Goal: Information Seeking & Learning: Find specific page/section

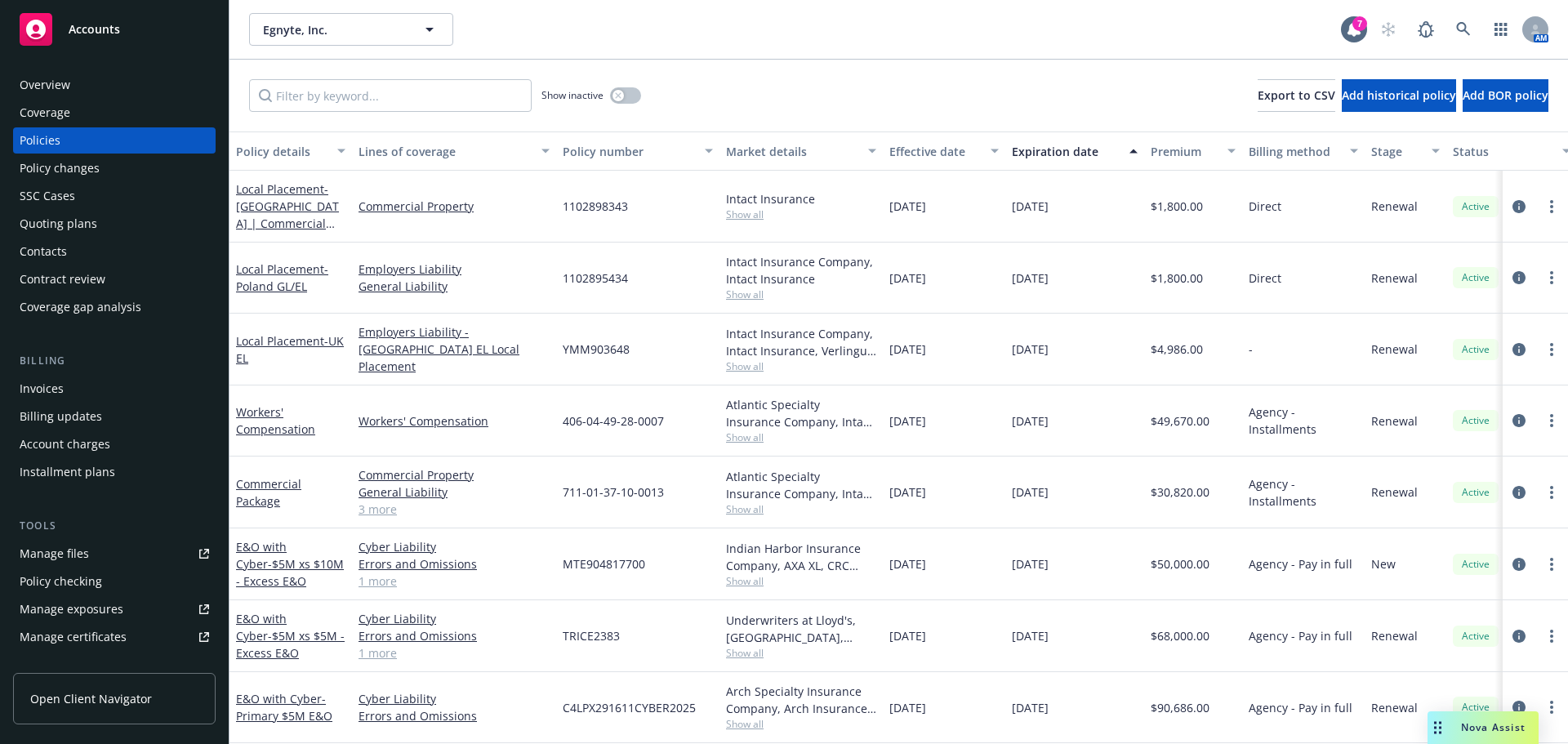
click at [317, 38] on span "Egnyte, Inc." at bounding box center [334, 30] width 142 height 17
type input "e"
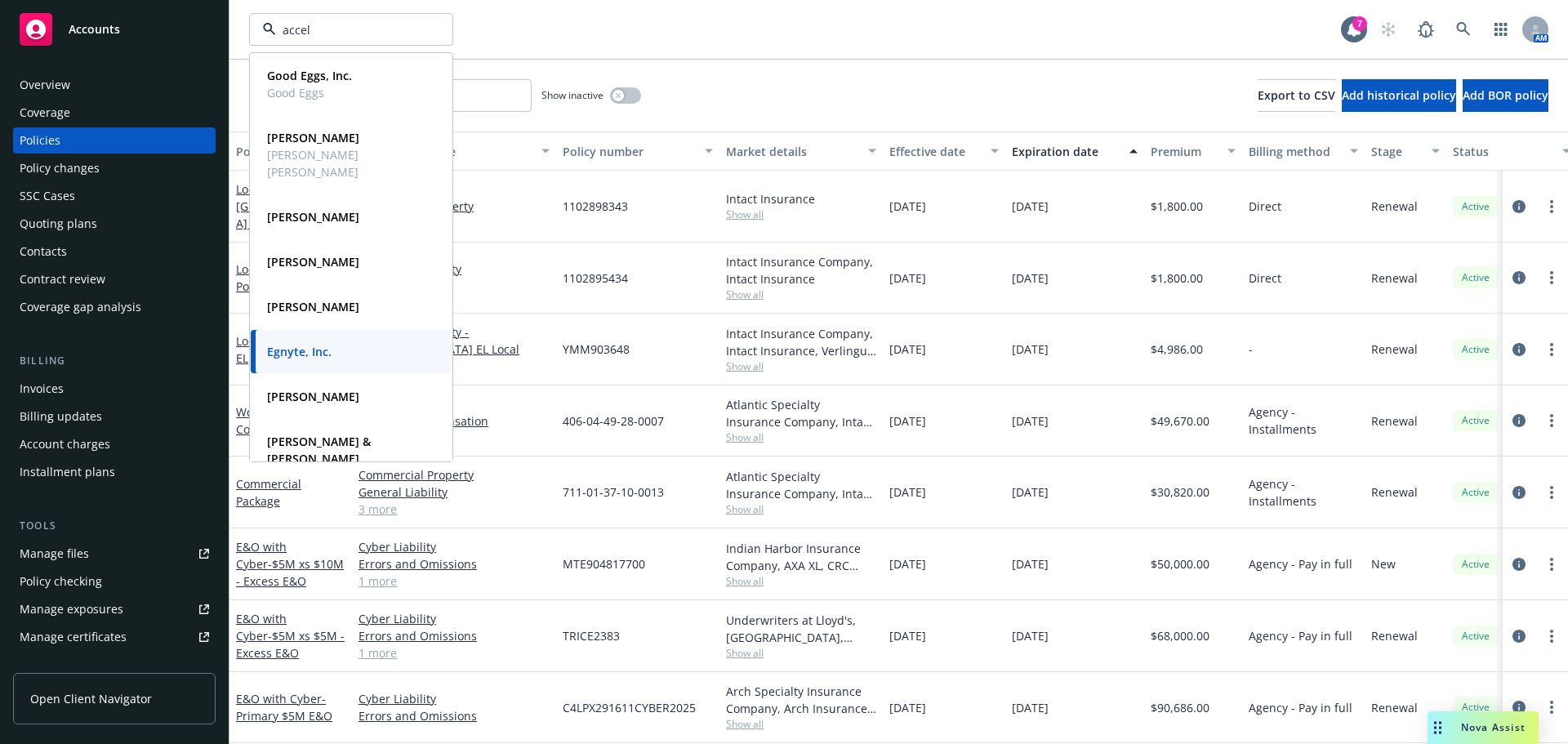
type input "accela"
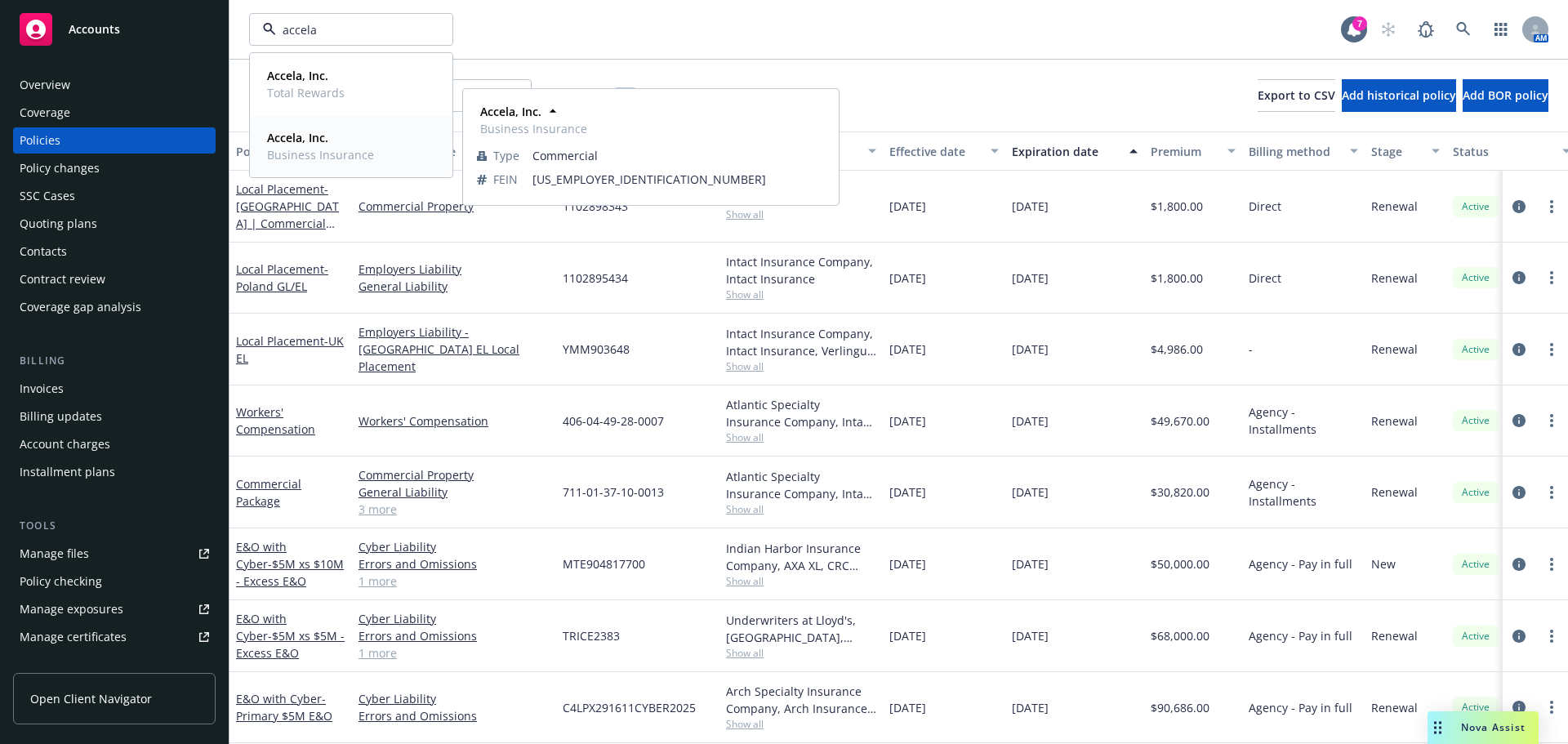
click at [313, 139] on strong "Accela, Inc." at bounding box center [297, 137] width 61 height 16
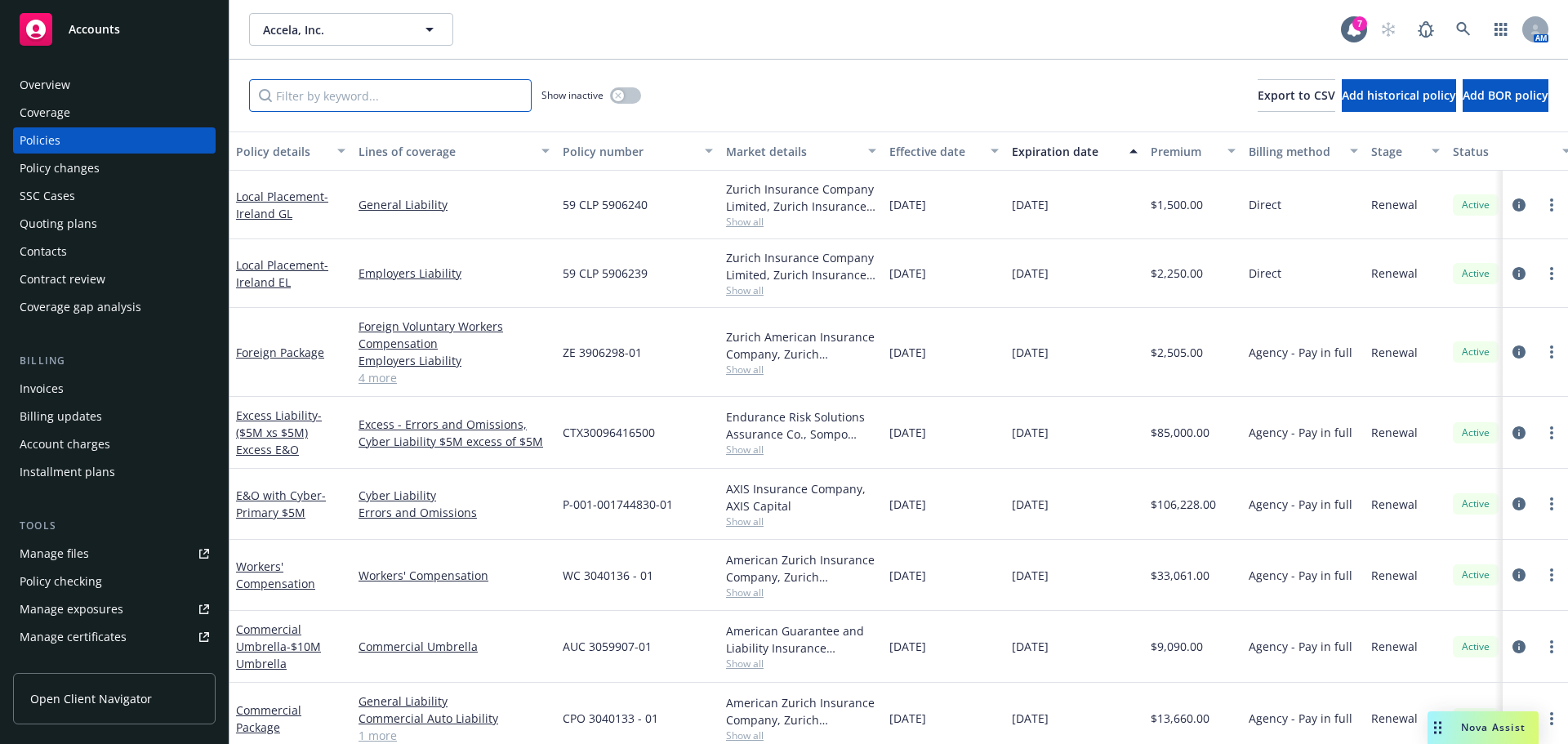
click at [336, 106] on input "Filter by keyword..." at bounding box center [389, 96] width 282 height 33
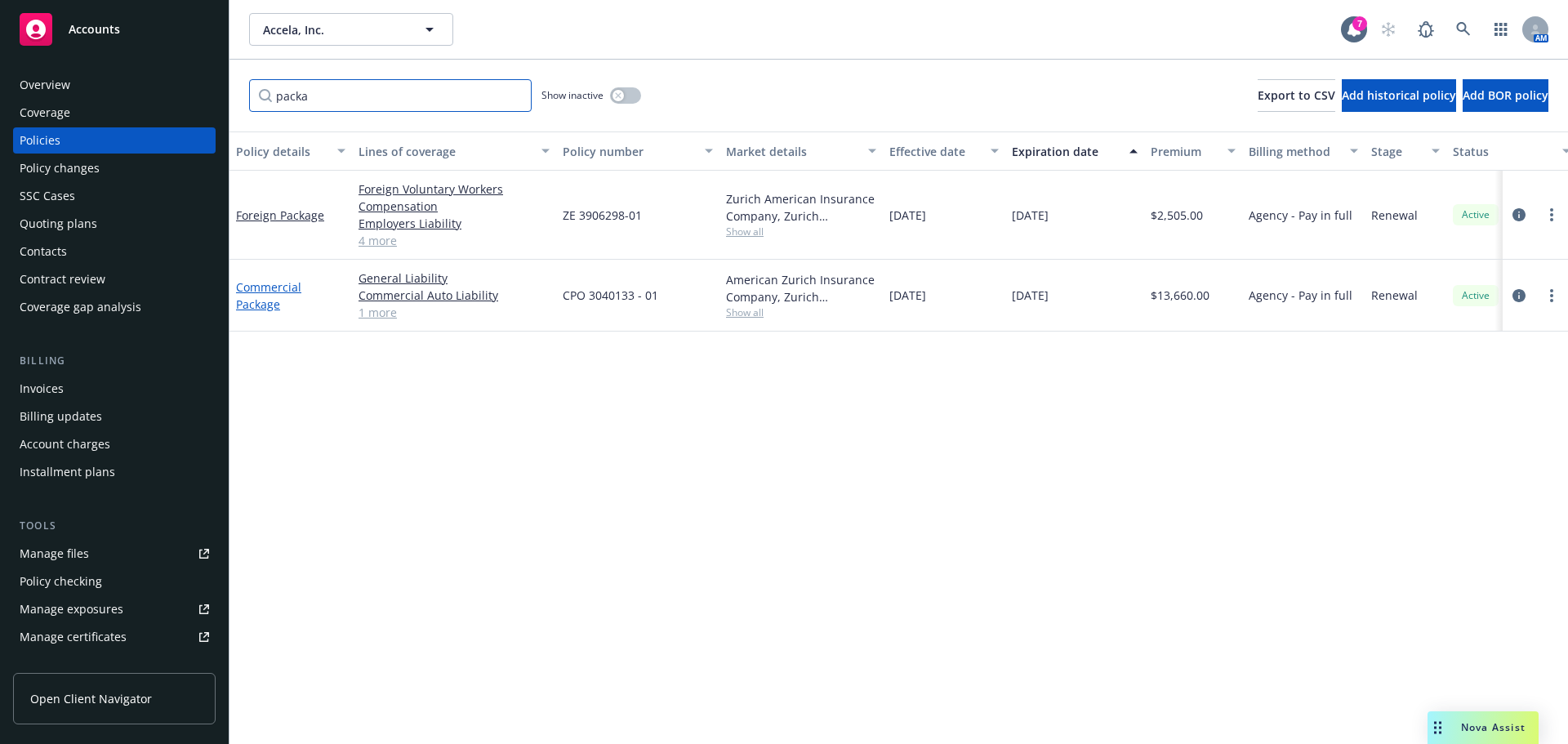
type input "packa"
drag, startPoint x: 257, startPoint y: 299, endPoint x: 271, endPoint y: 304, distance: 14.9
click at [257, 298] on link "Commercial Package" at bounding box center [269, 295] width 66 height 33
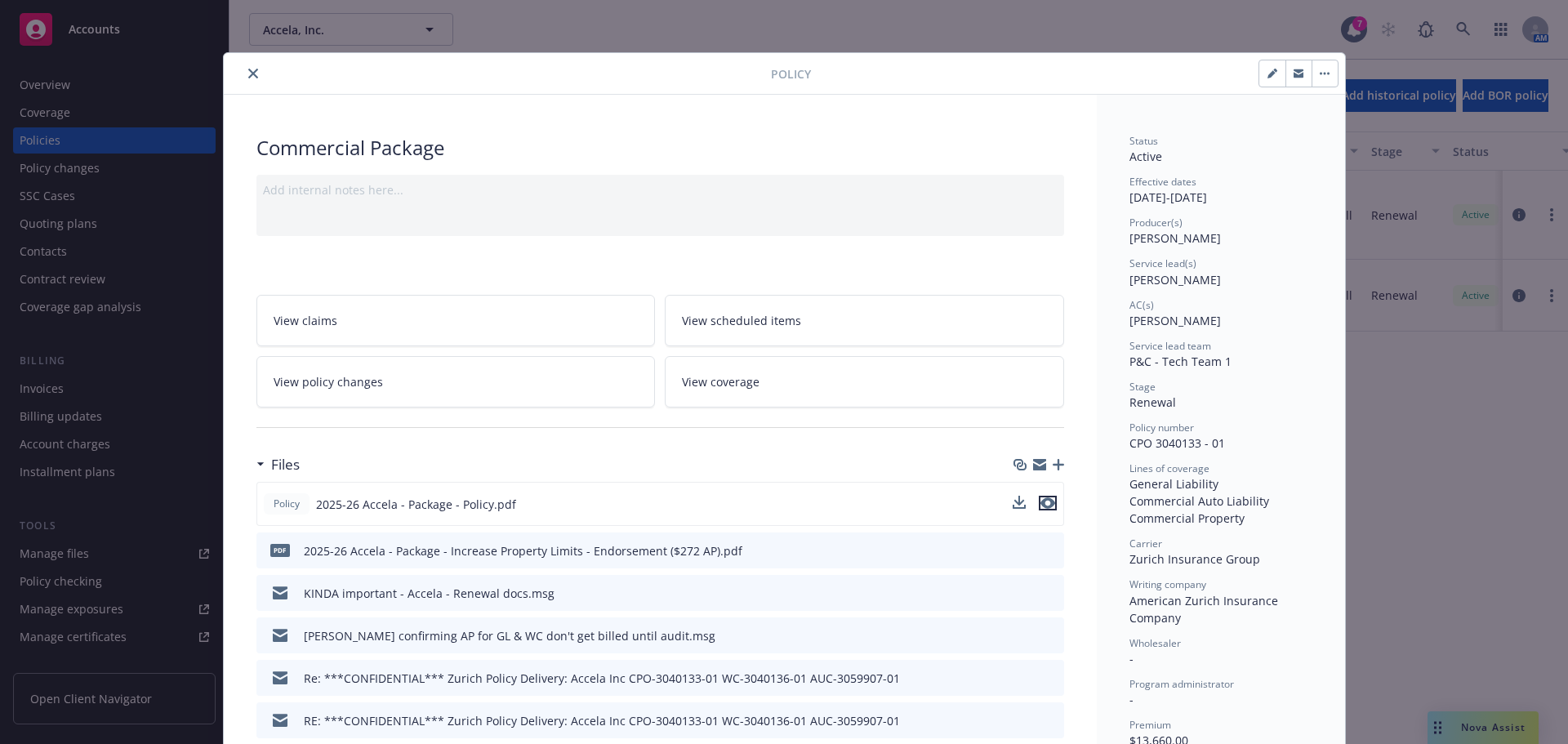
click at [1047, 499] on icon "preview file" at bounding box center [1047, 502] width 15 height 11
drag, startPoint x: 251, startPoint y: 72, endPoint x: 37, endPoint y: 129, distance: 221.5
click at [251, 72] on button "close" at bounding box center [253, 73] width 20 height 20
